Goal: Communication & Community: Participate in discussion

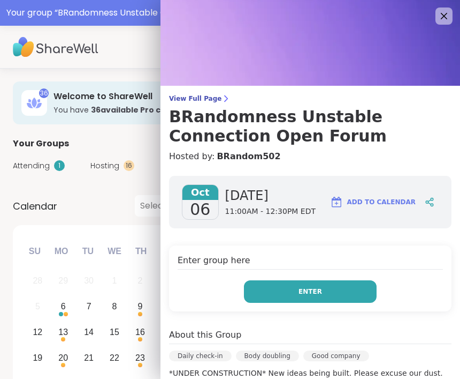
click at [325, 282] on button "Enter" at bounding box center [310, 291] width 133 height 22
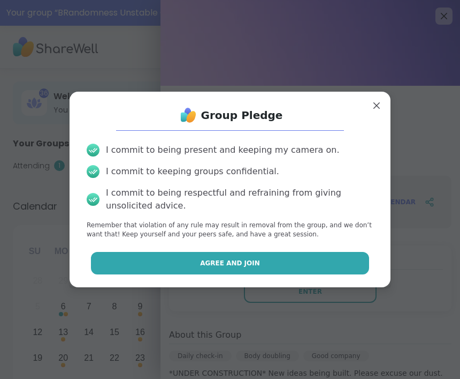
click at [298, 255] on button "Agree and Join" at bounding box center [230, 263] width 279 height 22
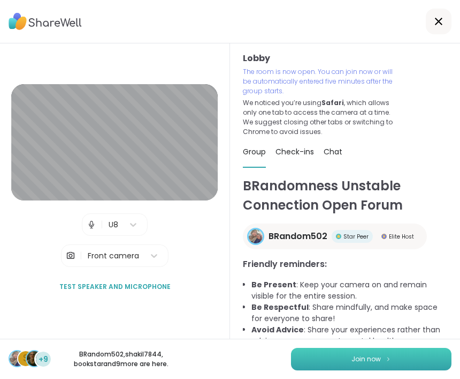
click at [401, 357] on button "Join now" at bounding box center [371, 358] width 161 height 22
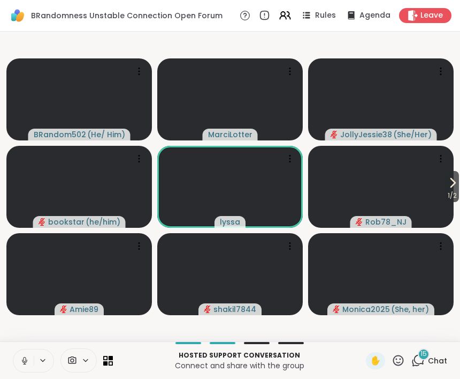
click at [400, 361] on icon at bounding box center [398, 359] width 13 height 13
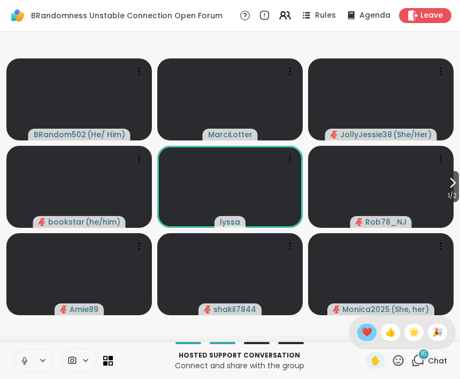
click at [359, 335] on div "❤️" at bounding box center [367, 331] width 19 height 17
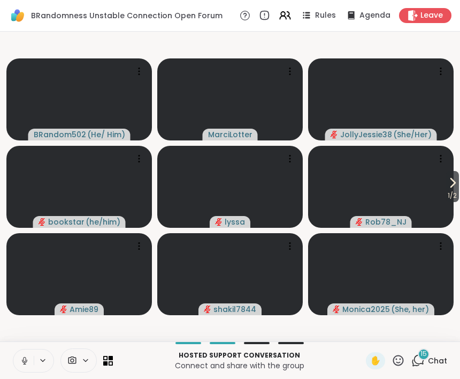
click at [401, 360] on icon at bounding box center [398, 359] width 13 height 13
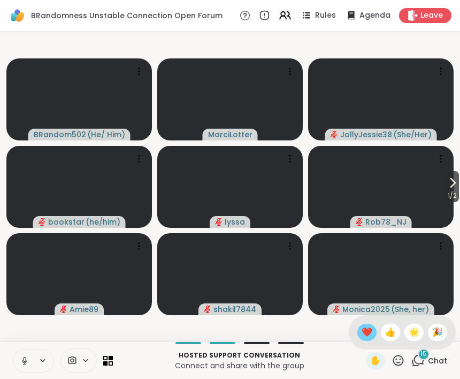
click at [366, 332] on span "❤️" at bounding box center [367, 332] width 11 height 13
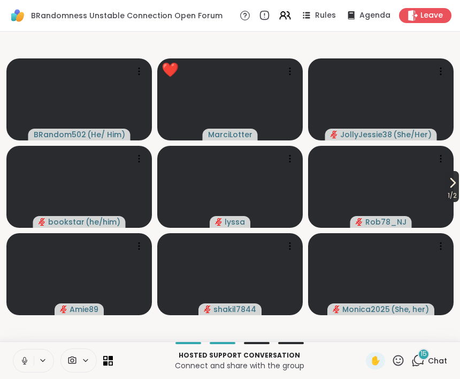
click at [453, 186] on icon at bounding box center [453, 182] width 13 height 13
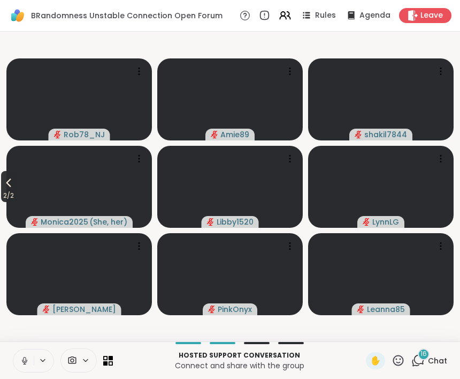
click at [8, 196] on span "2 / 2" at bounding box center [8, 195] width 15 height 13
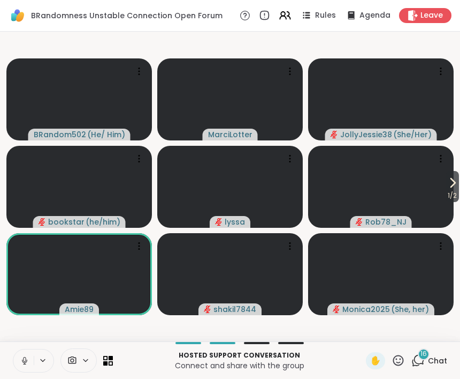
click at [403, 359] on icon at bounding box center [398, 359] width 13 height 13
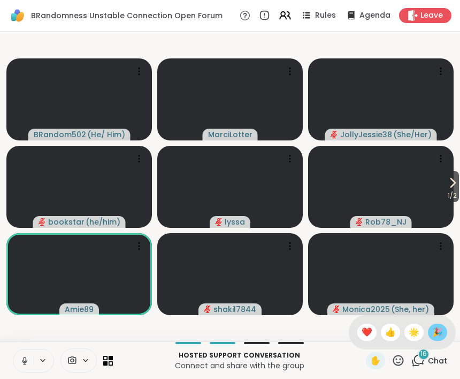
click at [443, 327] on span "🎉" at bounding box center [438, 332] width 11 height 13
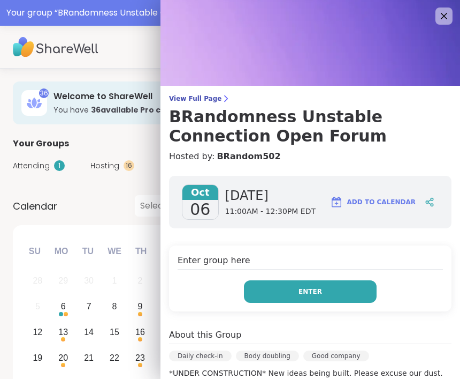
click at [337, 292] on button "Enter" at bounding box center [310, 291] width 133 height 22
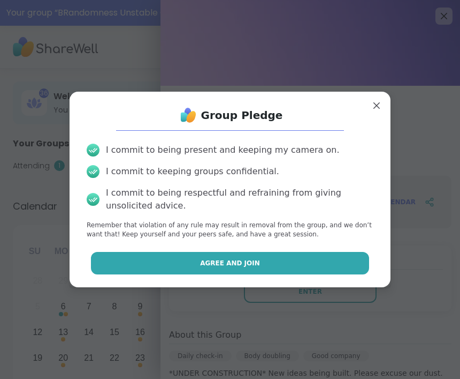
click at [334, 266] on button "Agree and Join" at bounding box center [230, 263] width 279 height 22
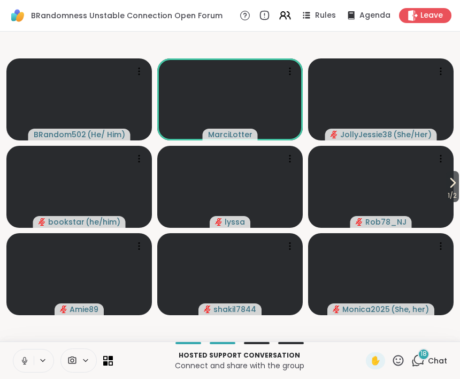
click at [20, 351] on button at bounding box center [23, 360] width 20 height 22
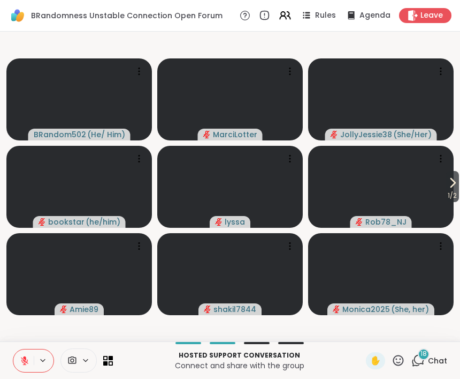
click at [394, 361] on icon at bounding box center [398, 359] width 13 height 13
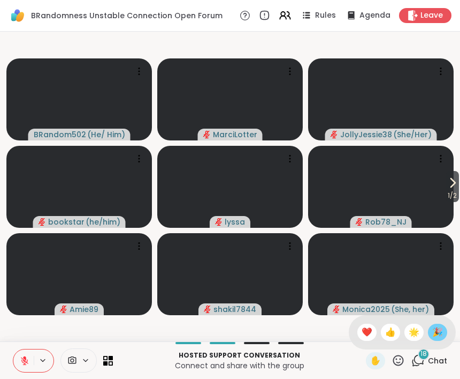
click at [438, 335] on span "🎉" at bounding box center [438, 332] width 11 height 13
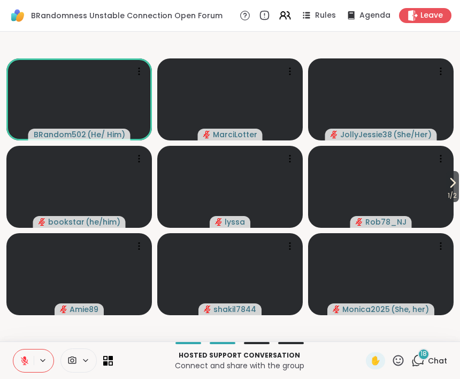
click at [431, 361] on span "Chat" at bounding box center [437, 360] width 19 height 11
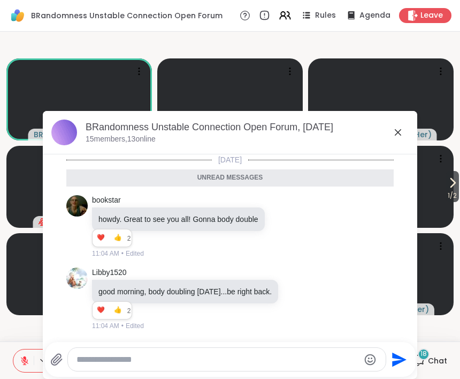
scroll to position [1123, 0]
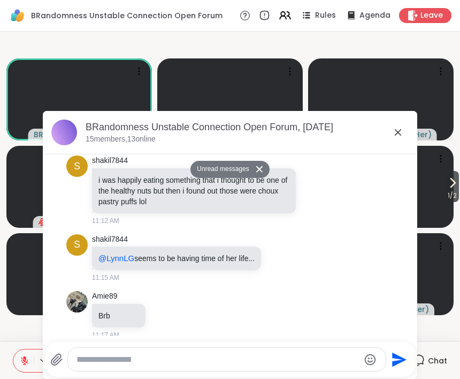
click at [264, 176] on button at bounding box center [261, 169] width 17 height 16
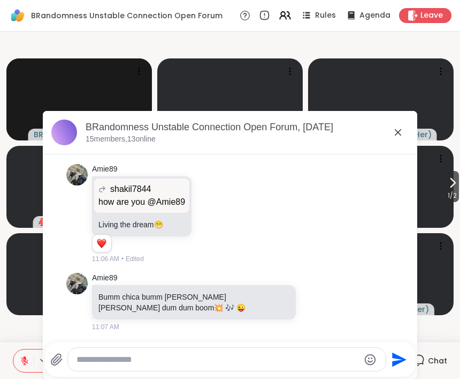
scroll to position [708, 0]
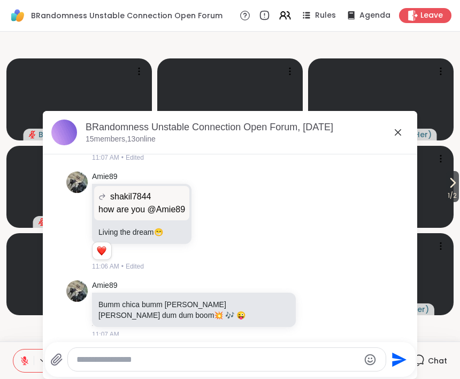
click at [57, 357] on icon at bounding box center [56, 358] width 10 height 11
click at [0, 0] on input "file" at bounding box center [0, 0] width 0 height 0
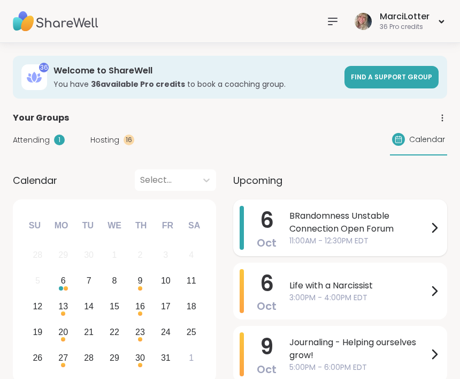
click at [435, 229] on icon at bounding box center [435, 227] width 4 height 9
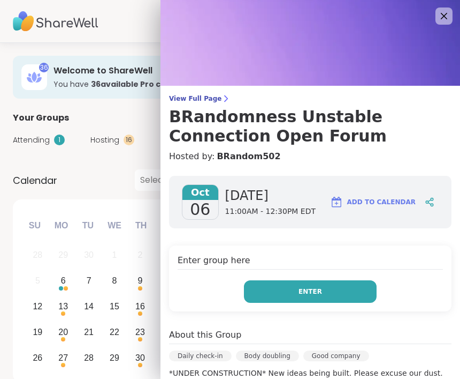
click at [331, 285] on button "Enter" at bounding box center [310, 291] width 133 height 22
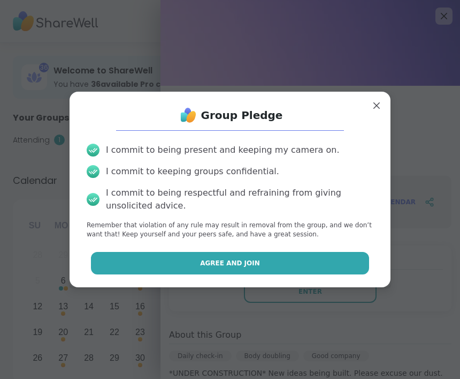
click at [330, 260] on button "Agree and Join" at bounding box center [230, 263] width 279 height 22
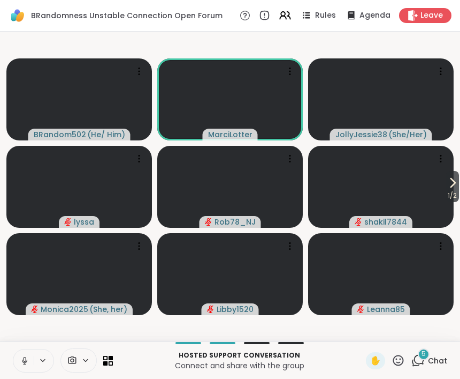
click at [420, 361] on icon at bounding box center [418, 359] width 13 height 13
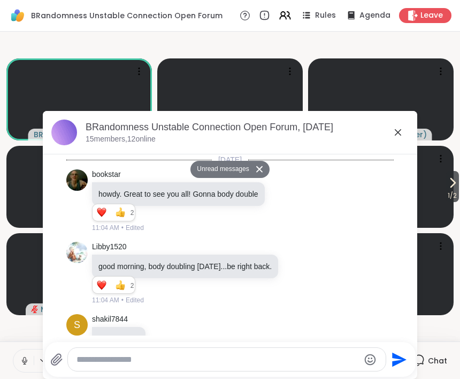
scroll to position [1516, 0]
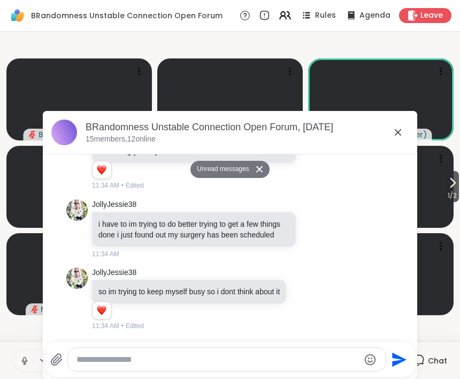
click at [48, 358] on div "Send" at bounding box center [230, 359] width 371 height 35
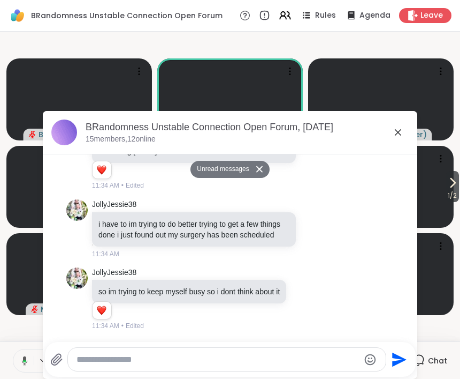
click at [59, 353] on icon at bounding box center [56, 358] width 10 height 11
click at [0, 0] on input "file" at bounding box center [0, 0] width 0 height 0
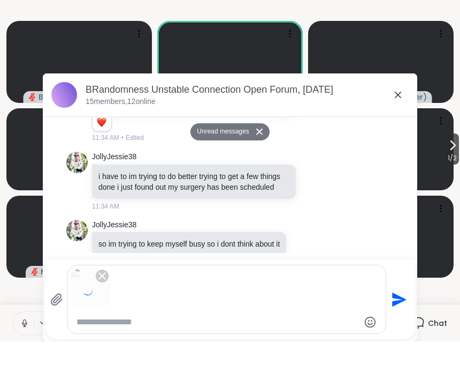
scroll to position [1, 0]
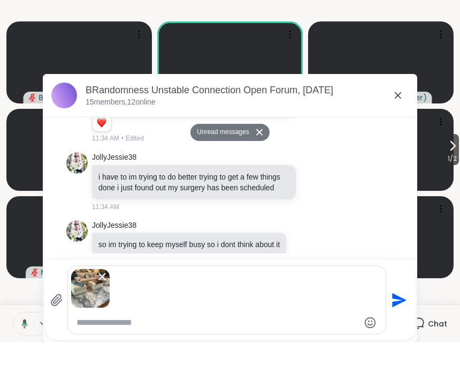
click at [397, 329] on icon "Send" at bounding box center [399, 336] width 14 height 14
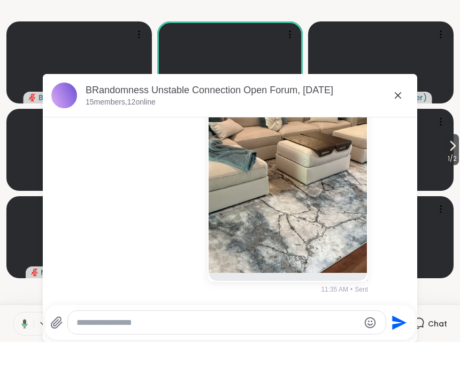
scroll to position [0, 0]
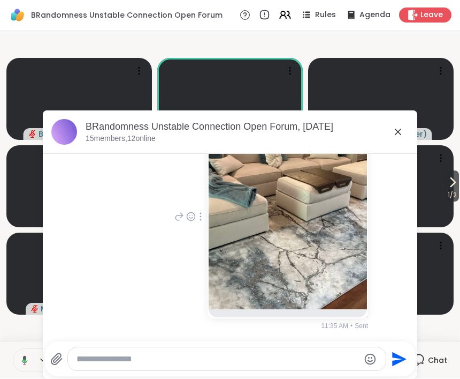
click at [276, 260] on img at bounding box center [288, 213] width 158 height 191
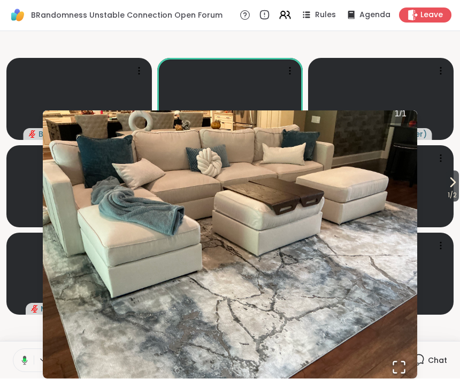
scroll to position [1792, 0]
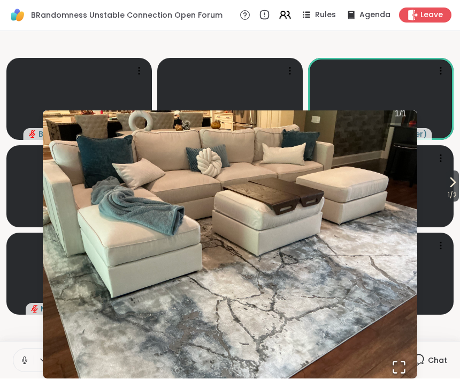
click at [367, 320] on img "Go to Slide 1" at bounding box center [230, 244] width 375 height 281
click at [402, 360] on icon "Open Fullscreen" at bounding box center [399, 367] width 15 height 15
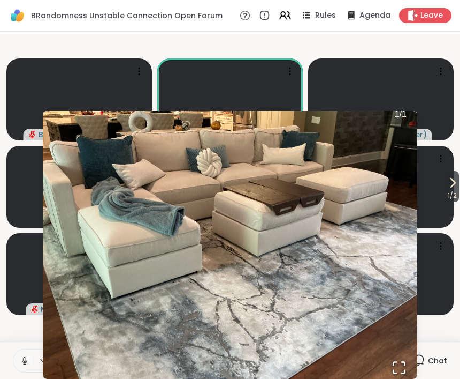
click at [326, 257] on img "Go to Slide 1" at bounding box center [230, 244] width 375 height 281
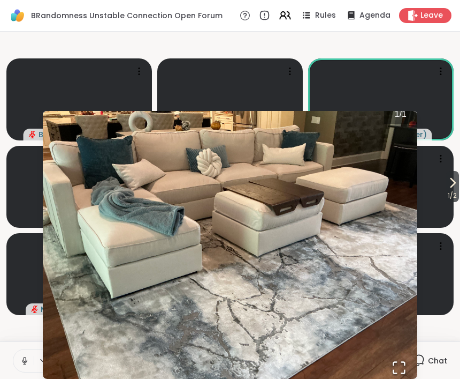
click at [443, 348] on div "Hosted support conversation Connect and share with the group ✋ Chat" at bounding box center [230, 359] width 460 height 37
click at [443, 342] on div "Hosted support conversation Connect and share with the group ✋ Chat" at bounding box center [230, 359] width 460 height 37
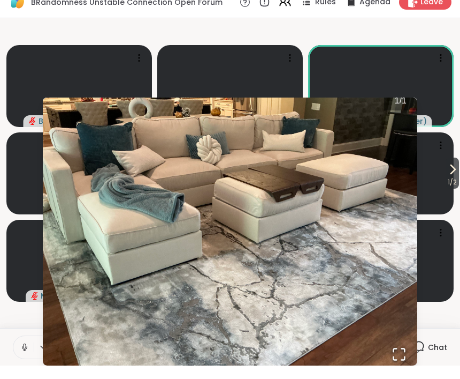
scroll to position [0, 0]
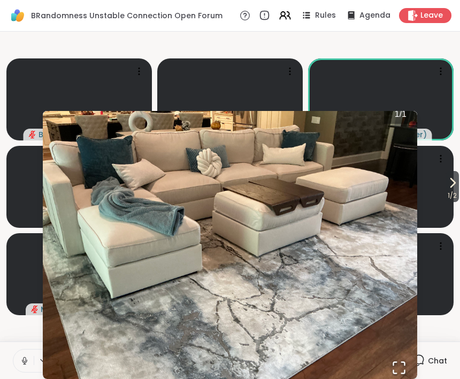
click at [295, 293] on img "Go to Slide 1" at bounding box center [230, 244] width 375 height 281
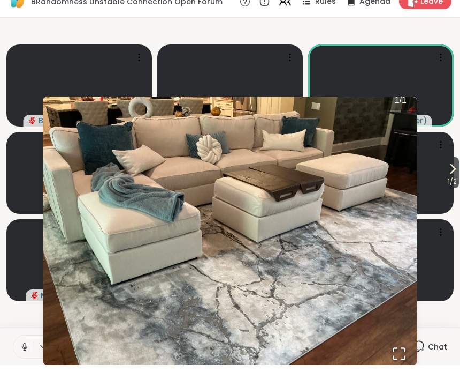
scroll to position [1, 0]
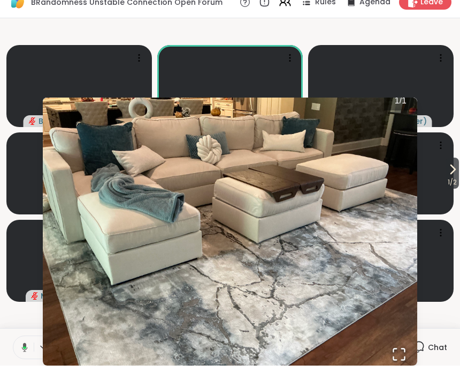
click at [376, 344] on img "Go to Slide 1" at bounding box center [230, 244] width 375 height 281
click at [404, 360] on icon "Open Fullscreen" at bounding box center [399, 367] width 15 height 15
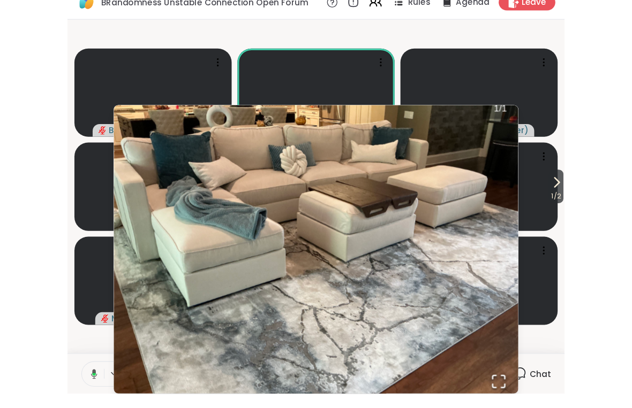
scroll to position [0, 0]
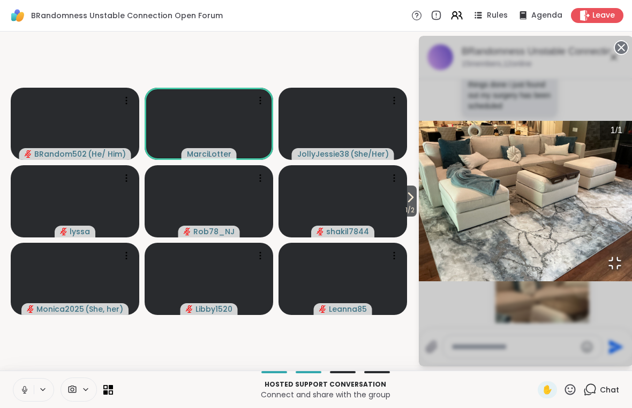
click at [457, 253] on img "Go to Slide 1" at bounding box center [526, 201] width 214 height 161
click at [445, 260] on img "Go to Slide 1" at bounding box center [526, 201] width 214 height 161
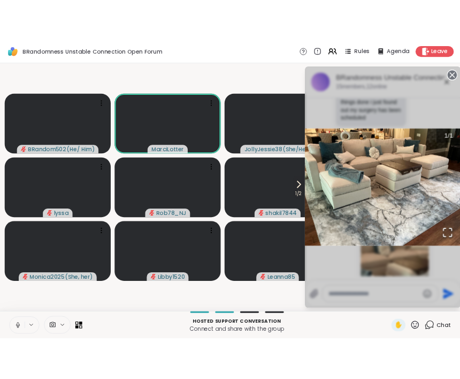
scroll to position [1, 0]
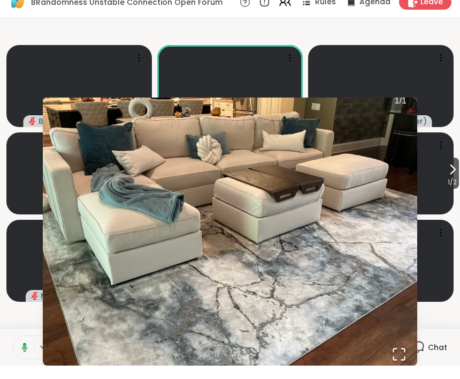
click at [452, 326] on div "1 / 2 BRandom502 ( He/ Him ) MarciLotter JollyJessie38 ( She/Her ) lyssa Rob78_…" at bounding box center [230, 186] width 460 height 309
click at [414, 349] on button "Open Fullscreen" at bounding box center [399, 367] width 36 height 36
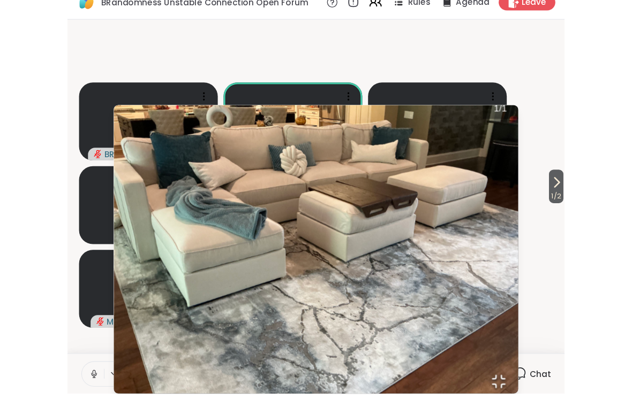
scroll to position [0, 0]
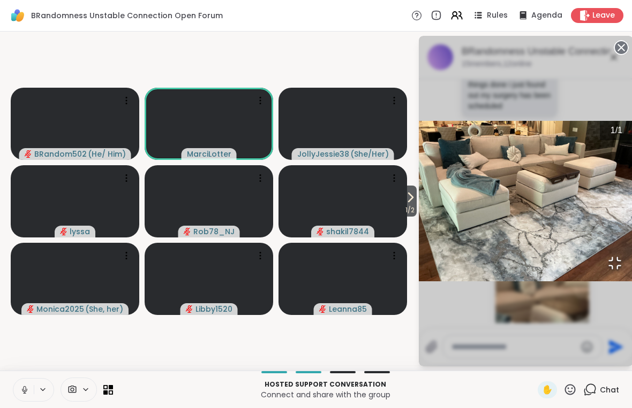
click at [460, 282] on img "Go to Slide 1" at bounding box center [526, 201] width 214 height 161
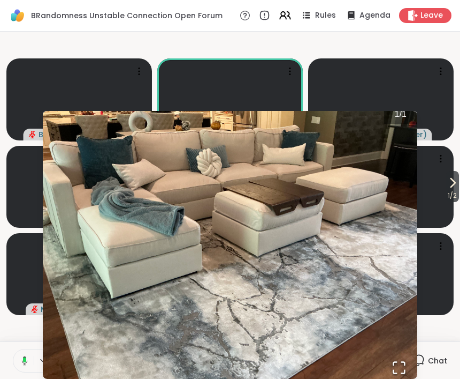
click at [291, 267] on img "Go to Slide 1" at bounding box center [230, 244] width 375 height 281
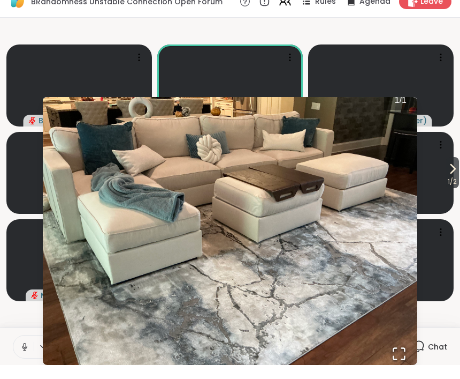
click at [307, 277] on img "Go to Slide 1" at bounding box center [230, 244] width 375 height 281
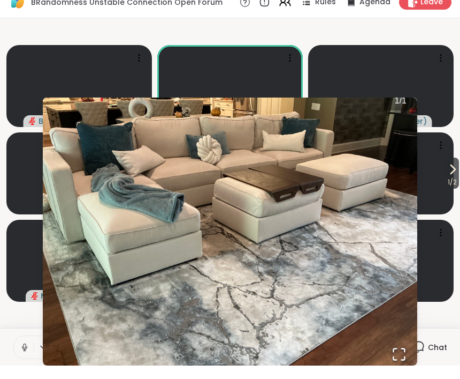
click at [306, 277] on img "Go to Slide 1" at bounding box center [230, 244] width 375 height 281
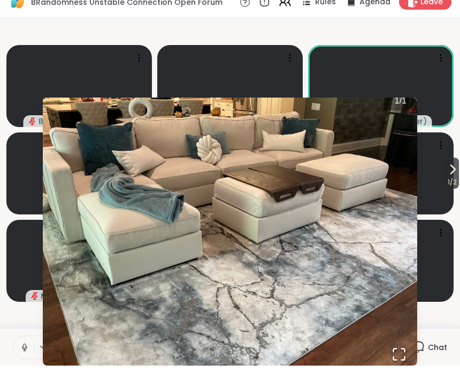
click at [441, 341] on div "Hosted support conversation Connect and share with the group ✋ Chat" at bounding box center [230, 359] width 460 height 37
click at [450, 341] on div "Hosted support conversation Connect and share with the group ✋ Chat" at bounding box center [230, 359] width 460 height 37
click at [449, 320] on video-player-container "1 / 2 BRandom502 ( He/ Him ) MarciLotter JollyJessie38 ( She/Her ) lyssa Rob78_…" at bounding box center [230, 186] width 448 height 301
click at [448, 320] on video-player-container "1 / 2 BRandom502 ( He/ Him ) MarciLotter JollyJessie38 ( She/Her ) lyssa Rob78_…" at bounding box center [230, 186] width 448 height 301
click at [450, 314] on video-player-container "1 / 2 BRandom502 ( He/ Him ) MarciLotter JollyJessie38 ( She/Her ) lyssa Rob78_…" at bounding box center [230, 186] width 448 height 301
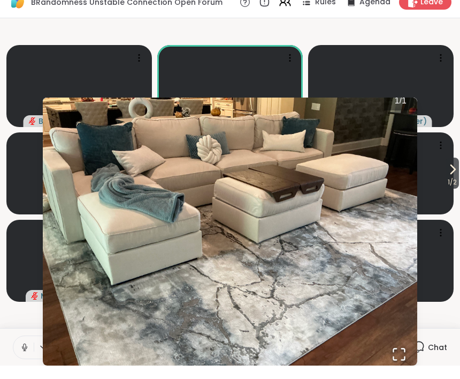
click at [445, 314] on video-player-container "1 / 2 BRandom502 ( He/ Him ) MarciLotter JollyJessie38 ( She/Her ) lyssa Rob78_…" at bounding box center [230, 186] width 448 height 301
click at [422, 353] on icon at bounding box center [418, 359] width 13 height 13
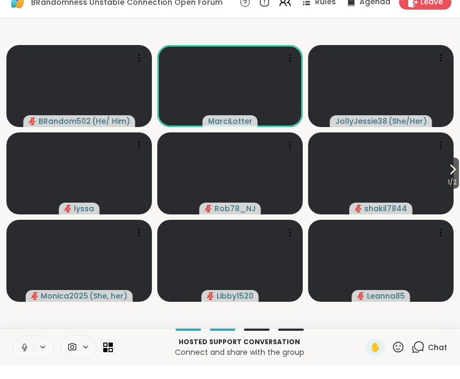
scroll to position [0, 0]
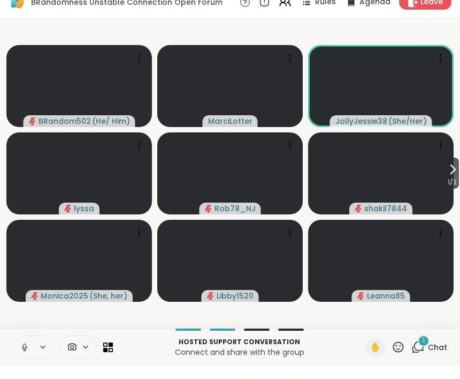
click at [422, 348] on div "1" at bounding box center [424, 354] width 12 height 12
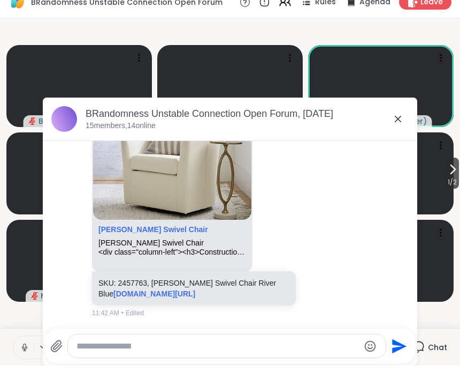
scroll to position [2241, 0]
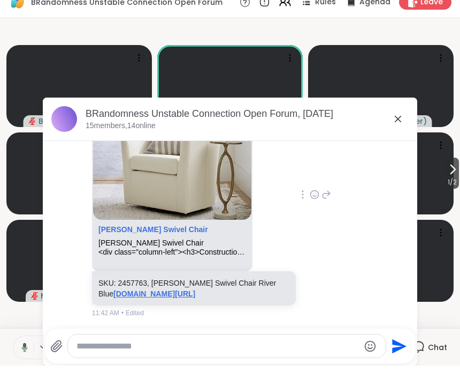
click at [195, 303] on link "potterybarn.com/products/hyde-upholstered-swivel-armchair/" at bounding box center [154, 306] width 82 height 9
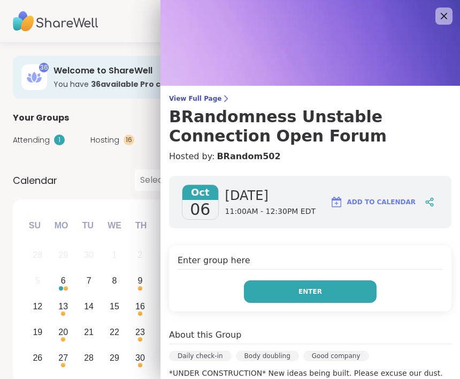
click at [334, 292] on button "Enter" at bounding box center [310, 291] width 133 height 22
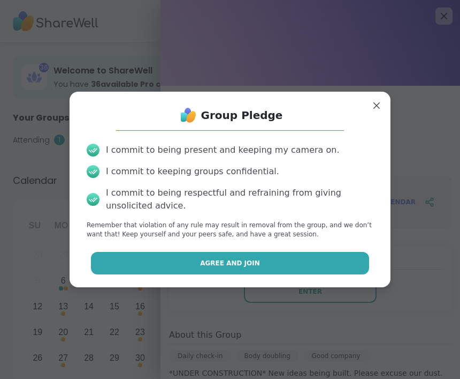
click at [320, 264] on button "Agree and Join" at bounding box center [230, 263] width 279 height 22
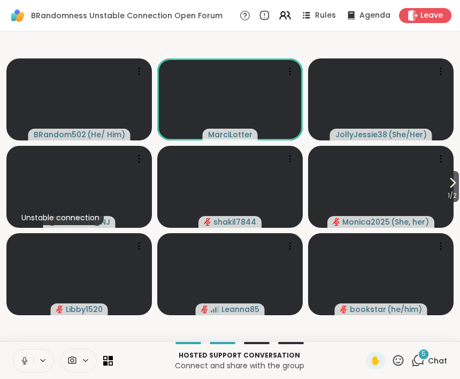
click at [22, 357] on icon at bounding box center [25, 360] width 10 height 10
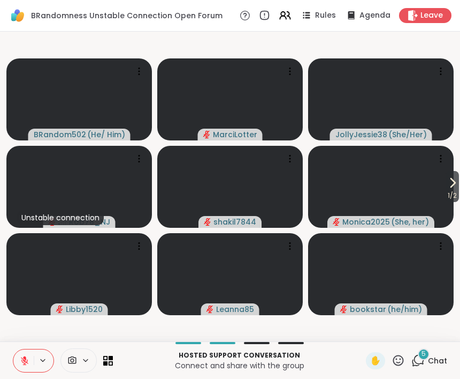
click at [24, 362] on icon at bounding box center [24, 360] width 7 height 7
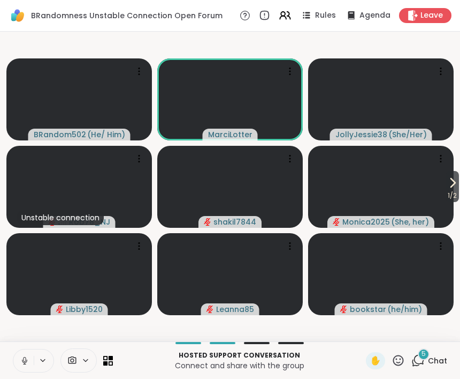
click at [24, 360] on icon at bounding box center [24, 359] width 3 height 5
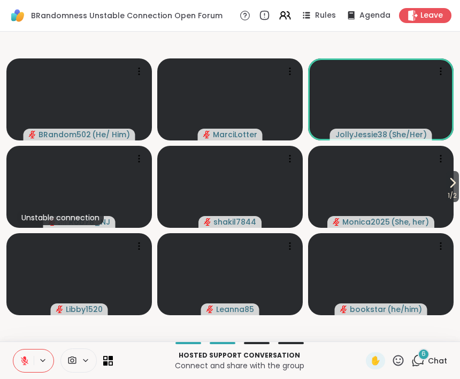
click at [25, 360] on icon at bounding box center [24, 360] width 7 height 7
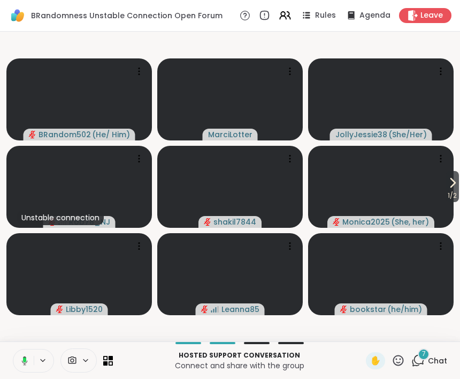
click at [22, 363] on icon at bounding box center [23, 360] width 10 height 10
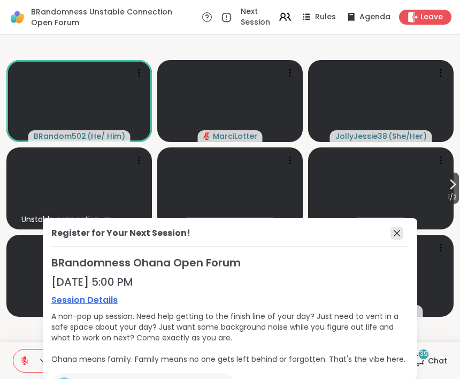
click at [398, 234] on icon at bounding box center [397, 232] width 13 height 13
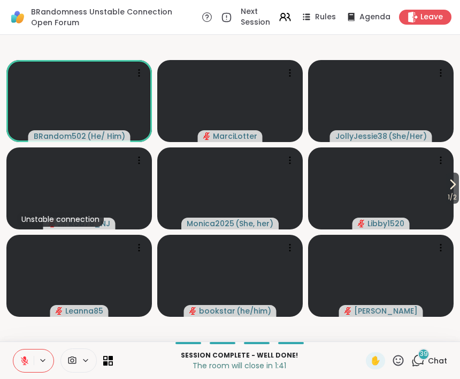
click at [435, 359] on span "Chat" at bounding box center [437, 360] width 19 height 11
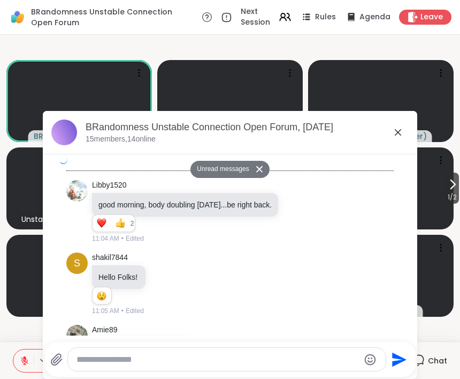
scroll to position [6920, 0]
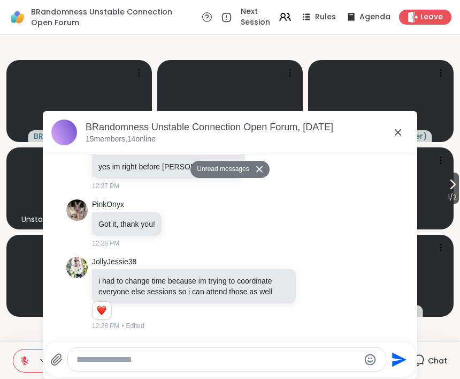
click at [253, 348] on div at bounding box center [227, 358] width 318 height 23
click at [246, 361] on textarea "Type your message" at bounding box center [218, 359] width 283 height 11
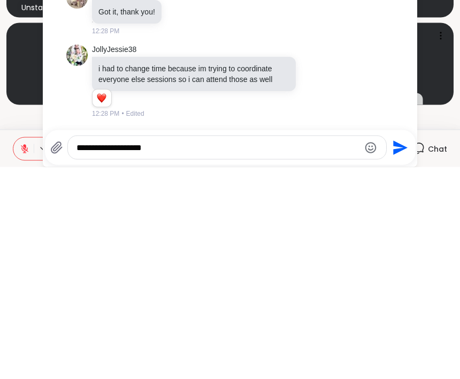
scroll to position [7023, 0]
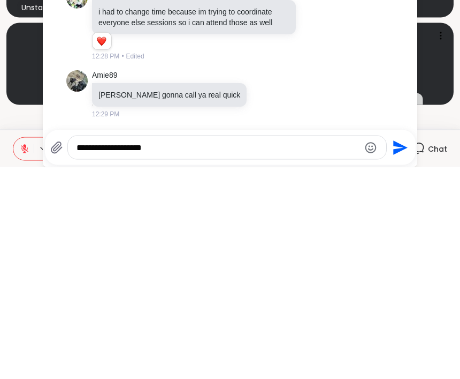
type textarea "**********"
click at [405, 352] on icon "Send" at bounding box center [401, 359] width 14 height 14
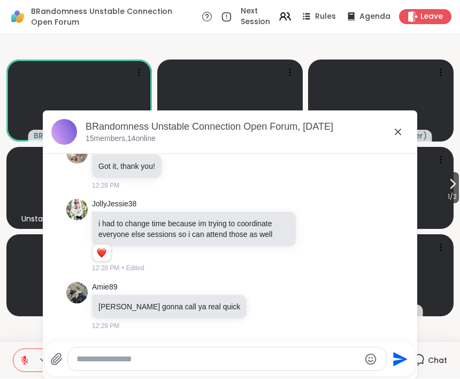
scroll to position [7080, 0]
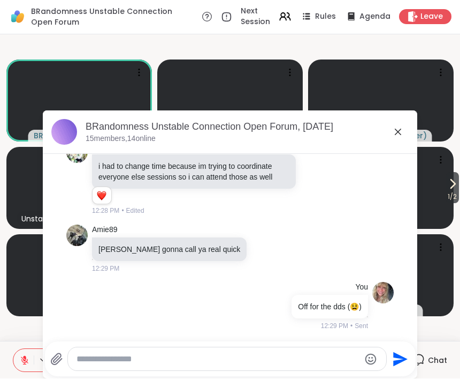
click at [227, 339] on div at bounding box center [232, 340] width 370 height 6
click at [231, 343] on div "Send" at bounding box center [230, 359] width 371 height 35
click at [239, 354] on textarea "Type your message" at bounding box center [218, 359] width 283 height 11
click at [239, 353] on html "BRandomness Unstable Connection Open Forum Next Session Rules Agenda Leave 1 / …" at bounding box center [230, 189] width 460 height 379
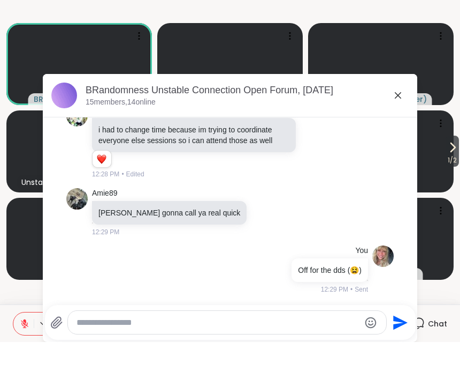
scroll to position [0, 0]
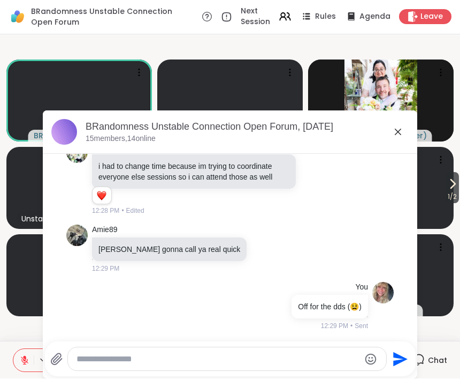
click at [237, 354] on textarea "Type your message" at bounding box center [218, 359] width 283 height 11
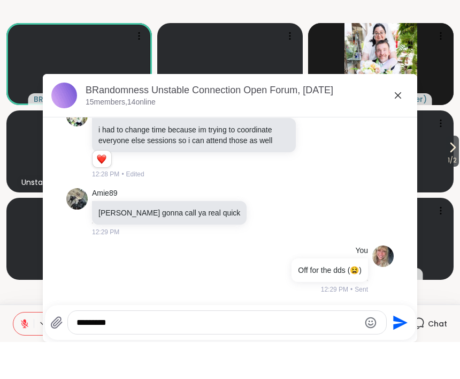
type textarea "*********"
click at [400, 352] on icon "Send" at bounding box center [401, 359] width 14 height 14
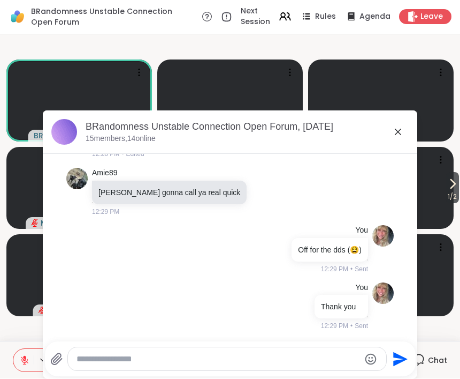
click at [402, 129] on icon at bounding box center [398, 132] width 13 height 13
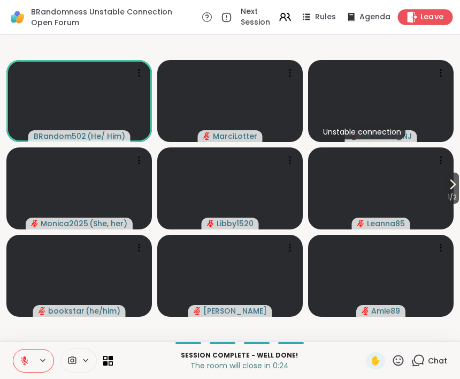
click at [429, 12] on span "Leave" at bounding box center [433, 17] width 24 height 11
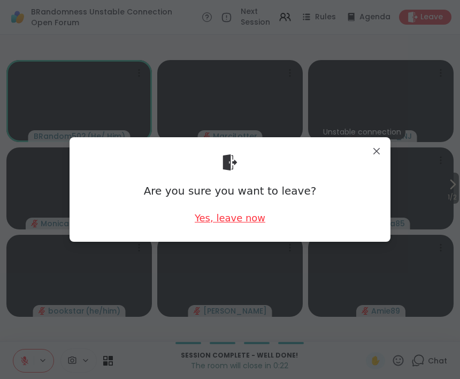
click at [247, 216] on div "Yes, leave now" at bounding box center [230, 217] width 71 height 13
